Goal: Check status: Check status

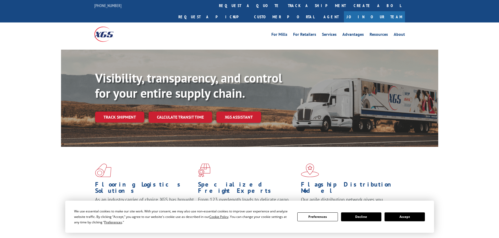
click at [128, 113] on div "Visibility, transparency, and control for your entire supply chain. Track shipm…" at bounding box center [266, 107] width 343 height 73
click at [131, 112] on link "Track shipment" at bounding box center [119, 117] width 49 height 11
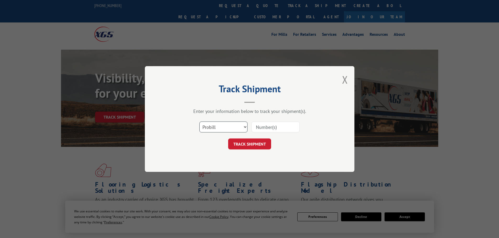
click at [203, 125] on select "Select category... Probill BOL PO" at bounding box center [223, 127] width 48 height 11
select select "bol"
click at [199, 122] on select "Select category... Probill BOL PO" at bounding box center [223, 127] width 48 height 11
click at [262, 125] on input at bounding box center [275, 127] width 48 height 11
paste input "472724633623"
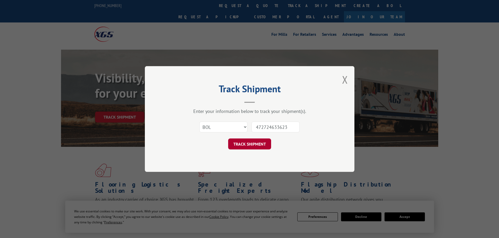
type input "472724633623"
click at [245, 143] on button "TRACK SHIPMENT" at bounding box center [249, 144] width 43 height 11
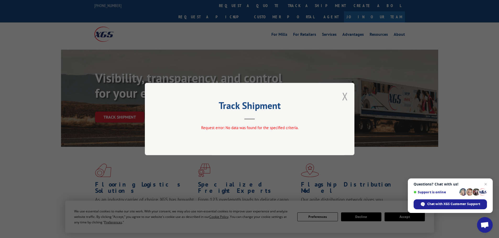
click at [346, 94] on button "Close modal" at bounding box center [345, 96] width 6 height 14
